Goal: Task Accomplishment & Management: Complete application form

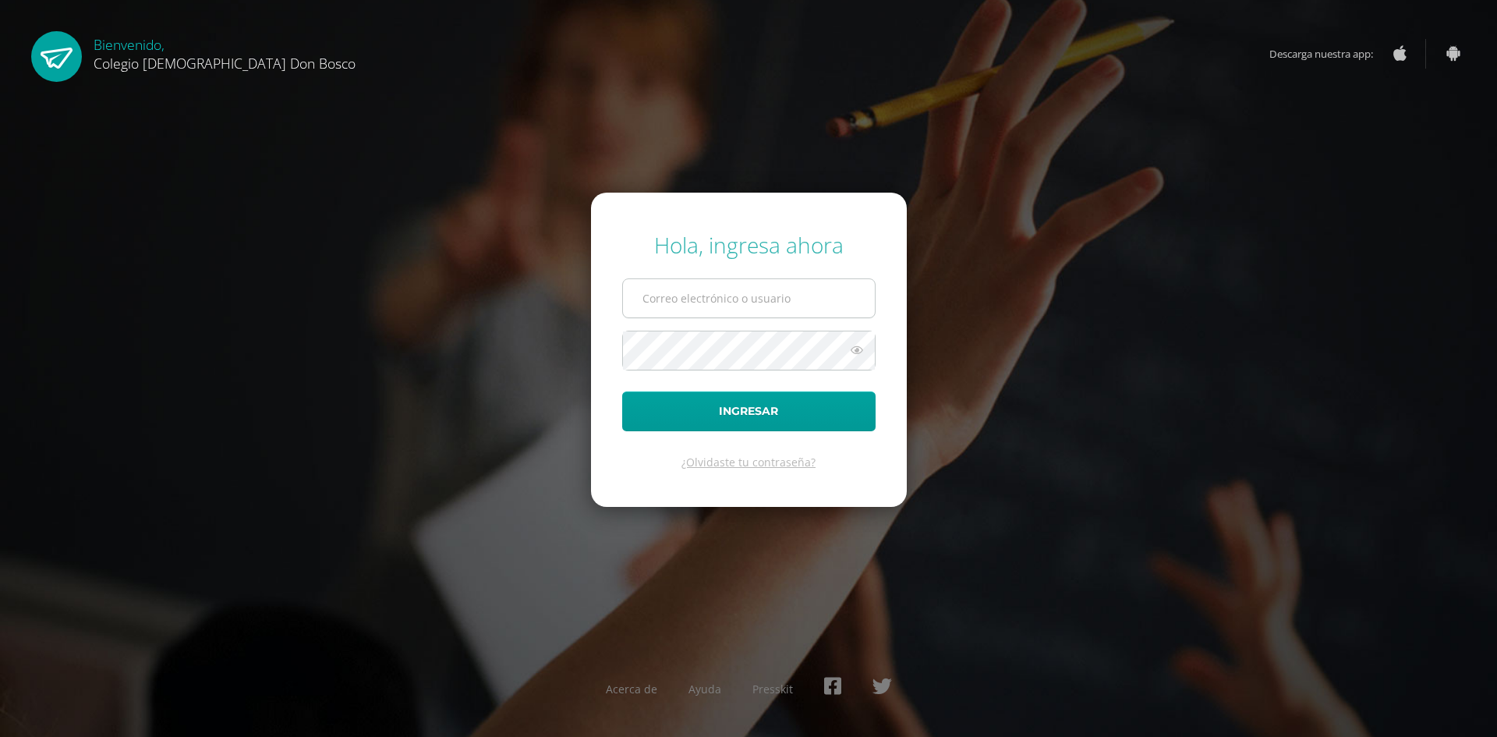
click at [766, 293] on input "text" at bounding box center [749, 298] width 252 height 38
type input "[EMAIL_ADDRESS][DOMAIN_NAME]"
click at [622, 391] on button "Ingresar" at bounding box center [748, 411] width 253 height 40
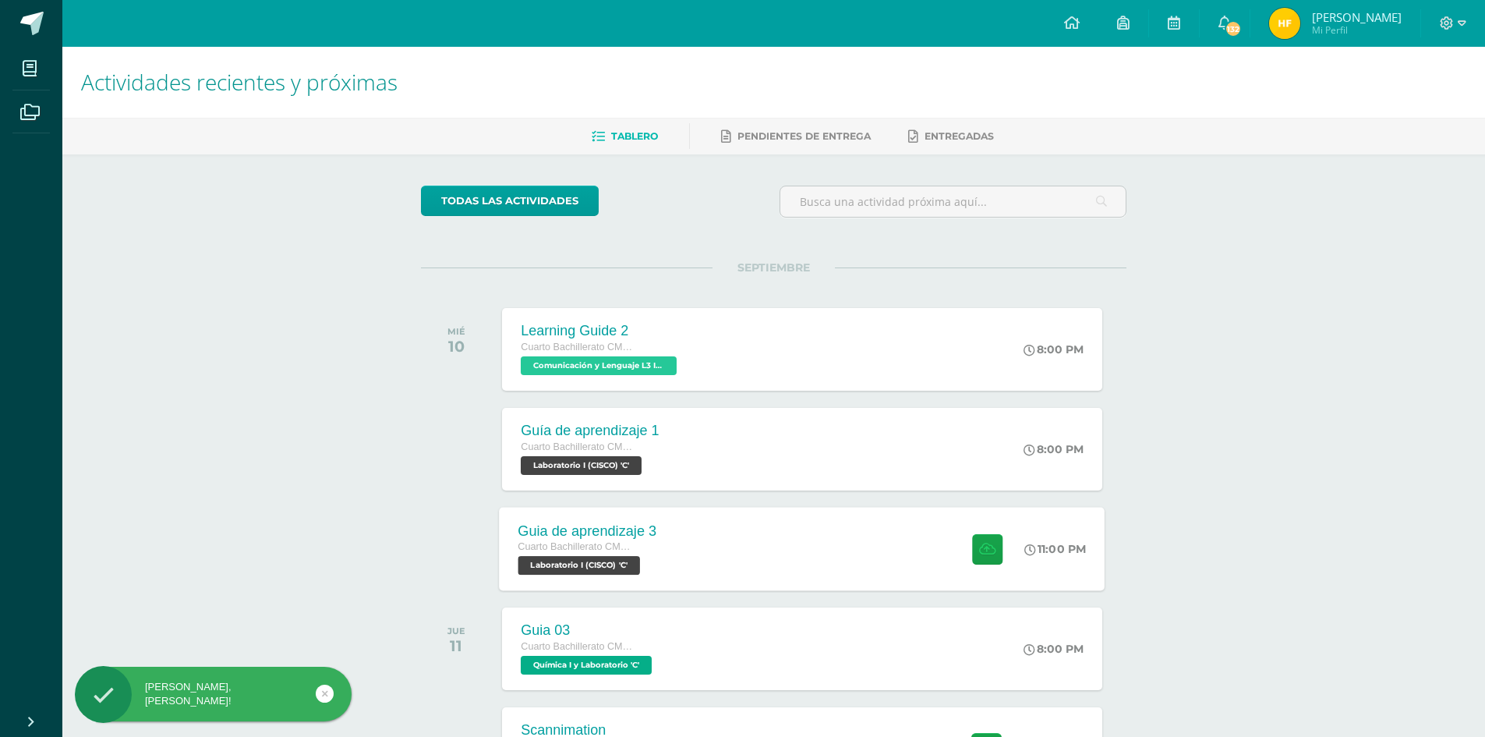
scroll to position [156, 0]
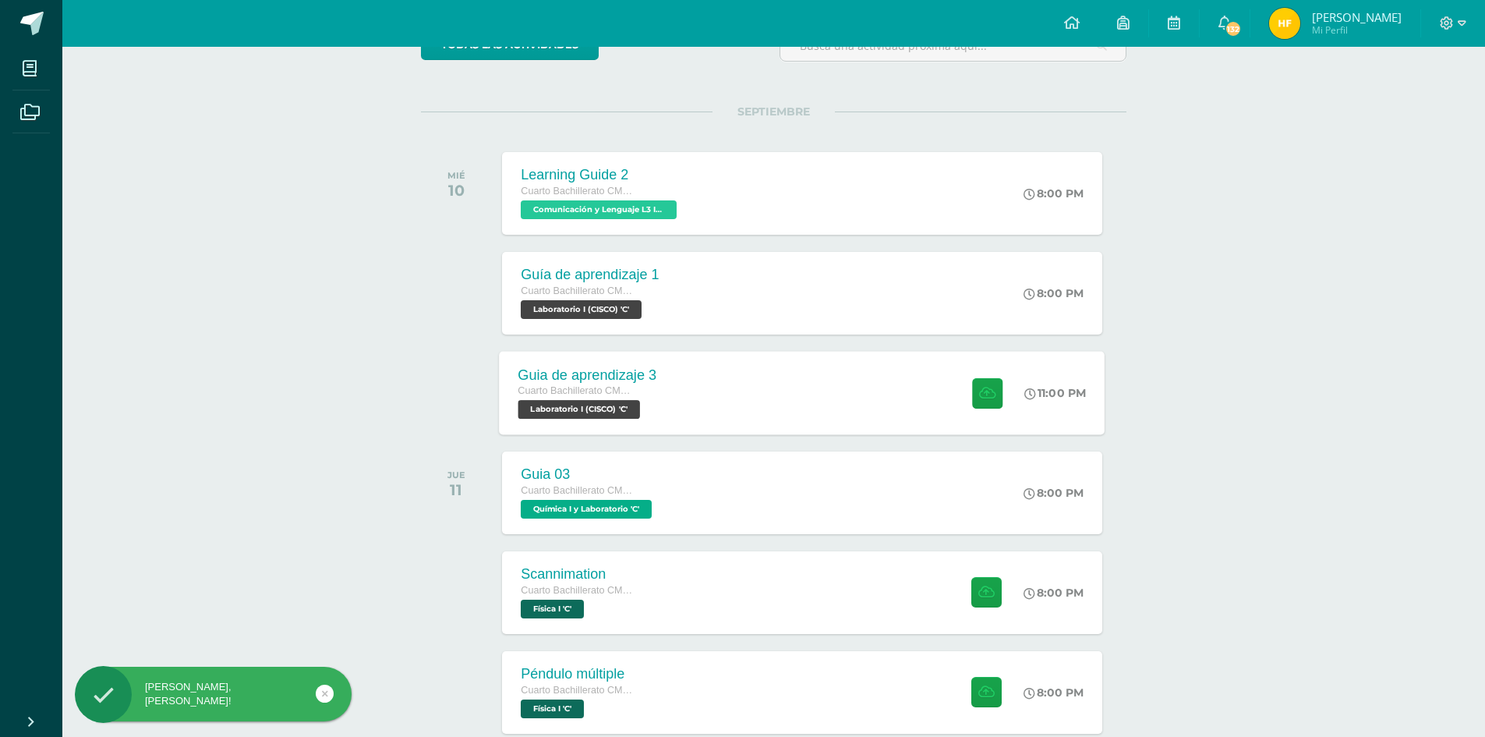
click at [734, 409] on div "Guia de aprendizaje 3 Cuarto Bachillerato CMP Bachillerato en CCLL con Orientac…" at bounding box center [803, 392] width 606 height 83
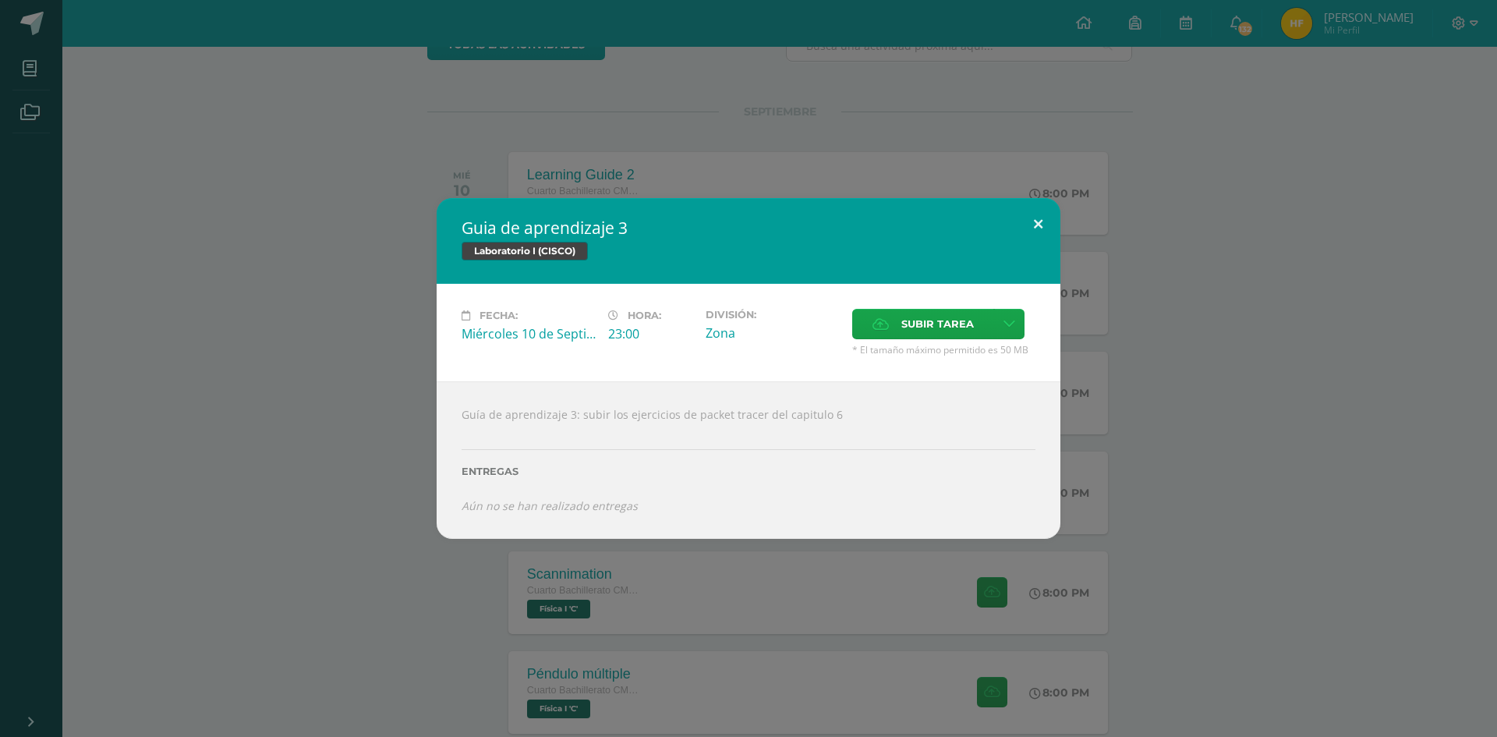
click at [1046, 224] on button at bounding box center [1038, 224] width 44 height 53
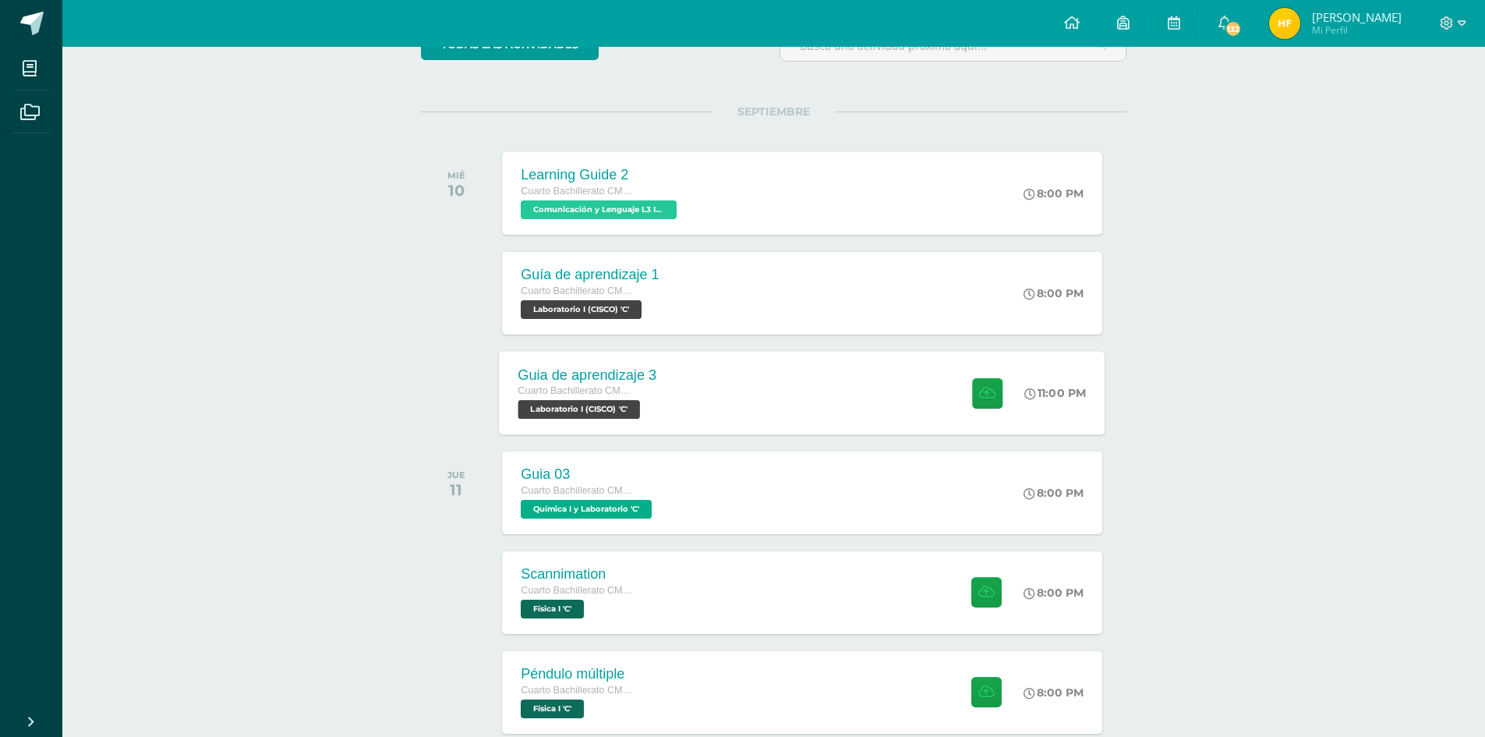
click at [772, 403] on div "Guia de aprendizaje 3 Cuarto Bachillerato CMP Bachillerato en CCLL con Orientac…" at bounding box center [803, 392] width 606 height 83
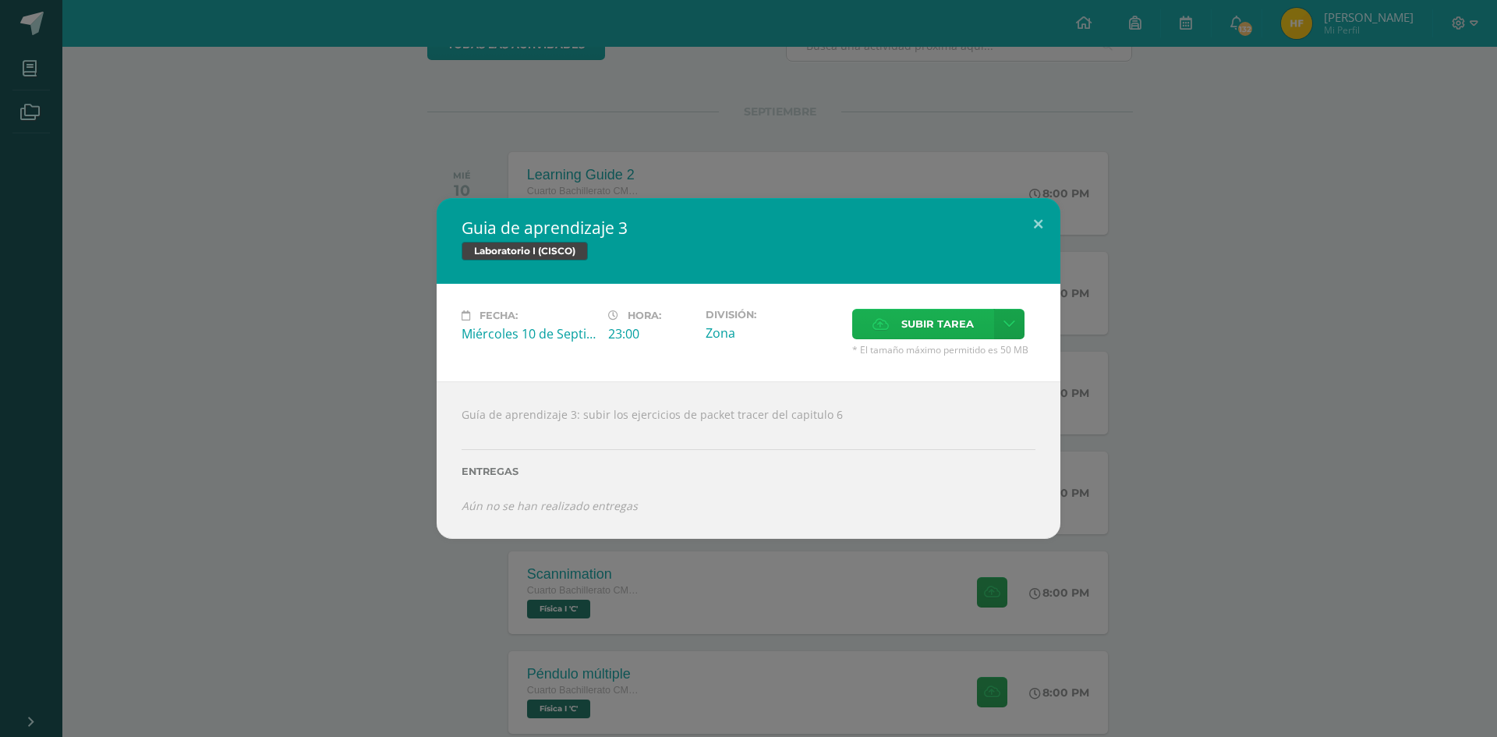
click at [920, 319] on span "Subir tarea" at bounding box center [937, 324] width 73 height 29
click at [0, 0] on input "Subir tarea" at bounding box center [0, 0] width 0 height 0
click at [909, 326] on span "Subir tarea" at bounding box center [937, 324] width 73 height 29
click at [0, 0] on input "Subir tarea" at bounding box center [0, 0] width 0 height 0
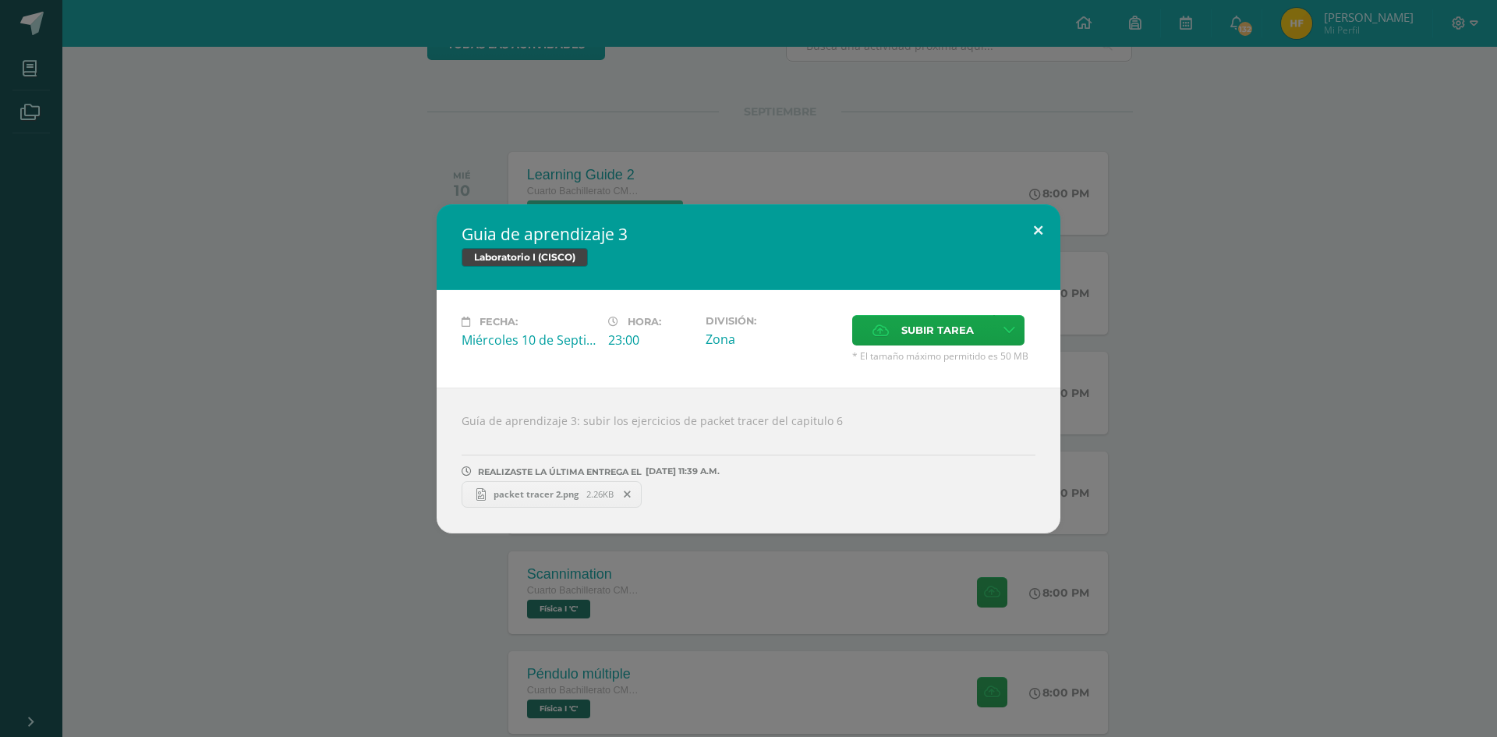
click at [1037, 233] on button at bounding box center [1038, 230] width 44 height 53
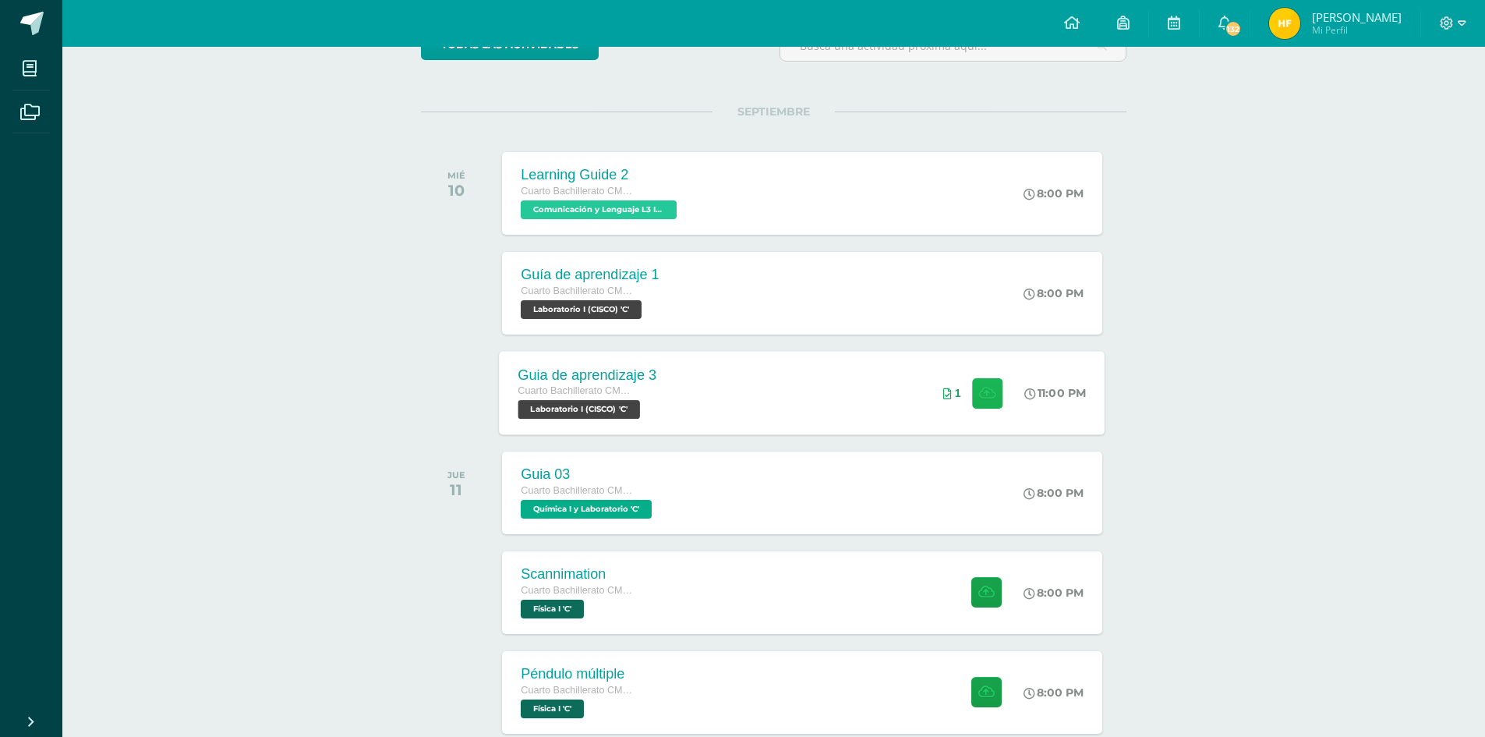
click at [980, 392] on icon at bounding box center [987, 392] width 16 height 13
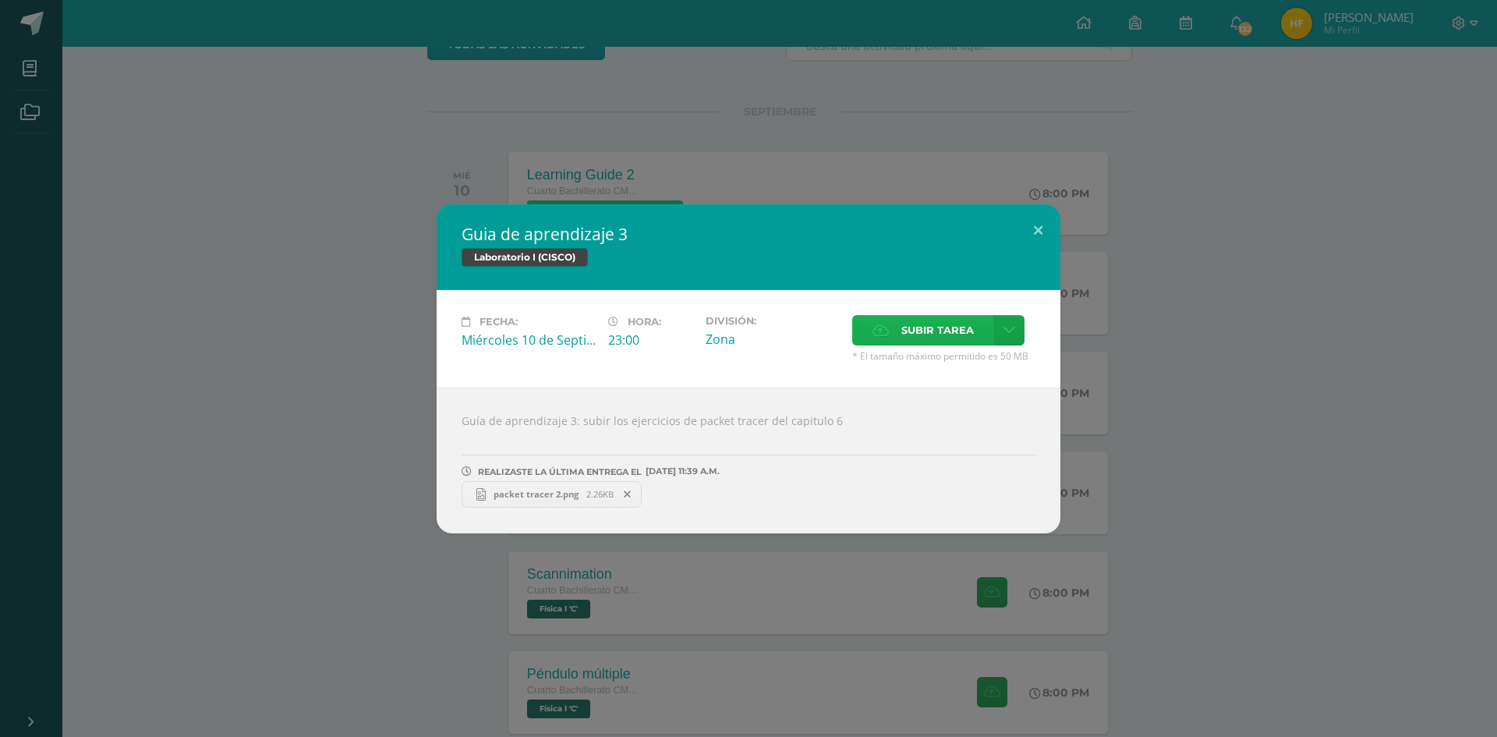
click at [878, 333] on icon at bounding box center [881, 330] width 16 height 10
click at [0, 0] on input "Subir tarea" at bounding box center [0, 0] width 0 height 0
click at [767, 118] on div "Guia de aprendizaje 3 Laboratorio I (CISCO) Fecha: [DATE] Hora: 23:00 División:…" at bounding box center [748, 368] width 1497 height 737
